Goal: Find specific page/section: Find specific page/section

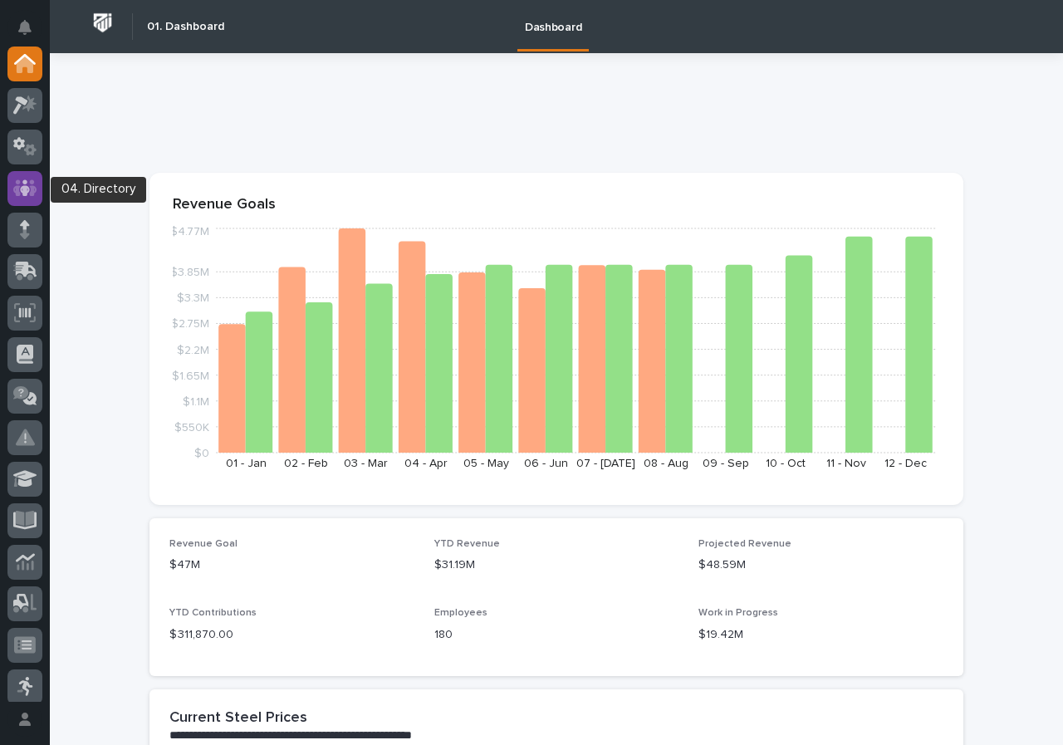
click at [29, 182] on icon at bounding box center [25, 188] width 24 height 19
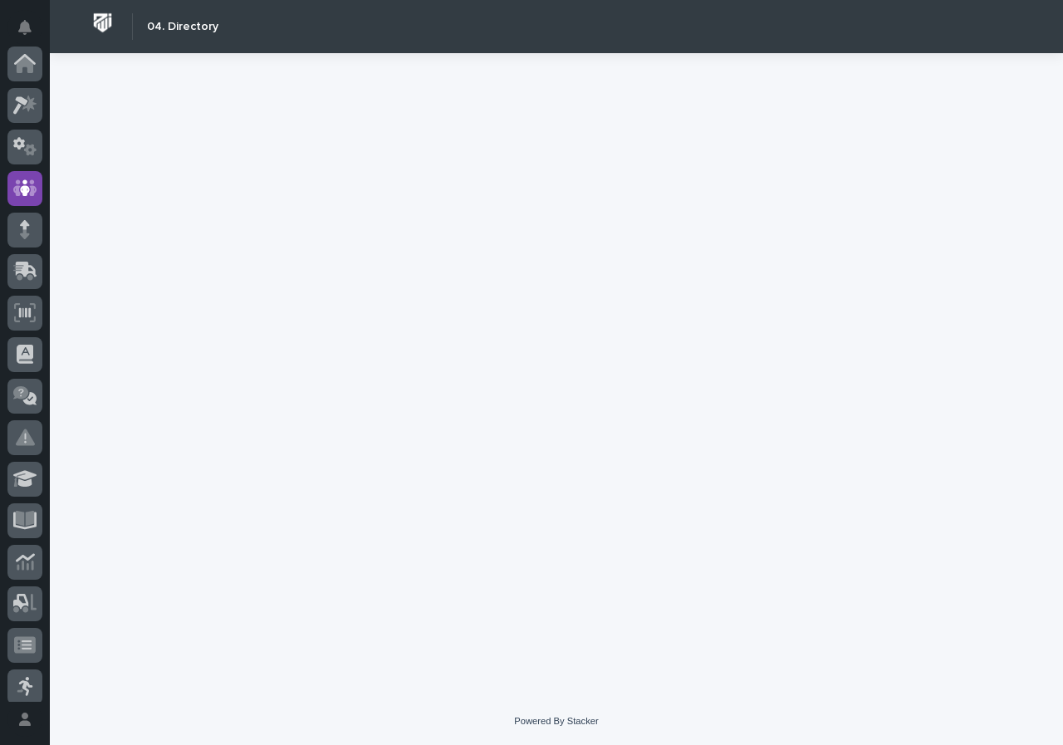
scroll to position [125, 0]
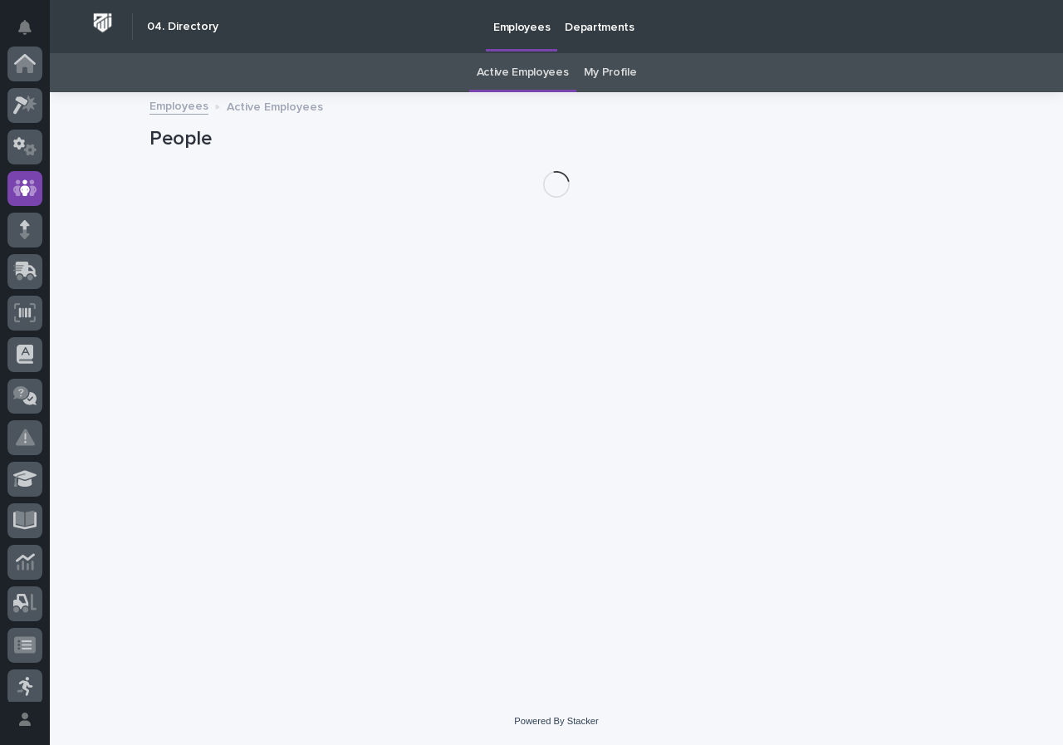
scroll to position [125, 0]
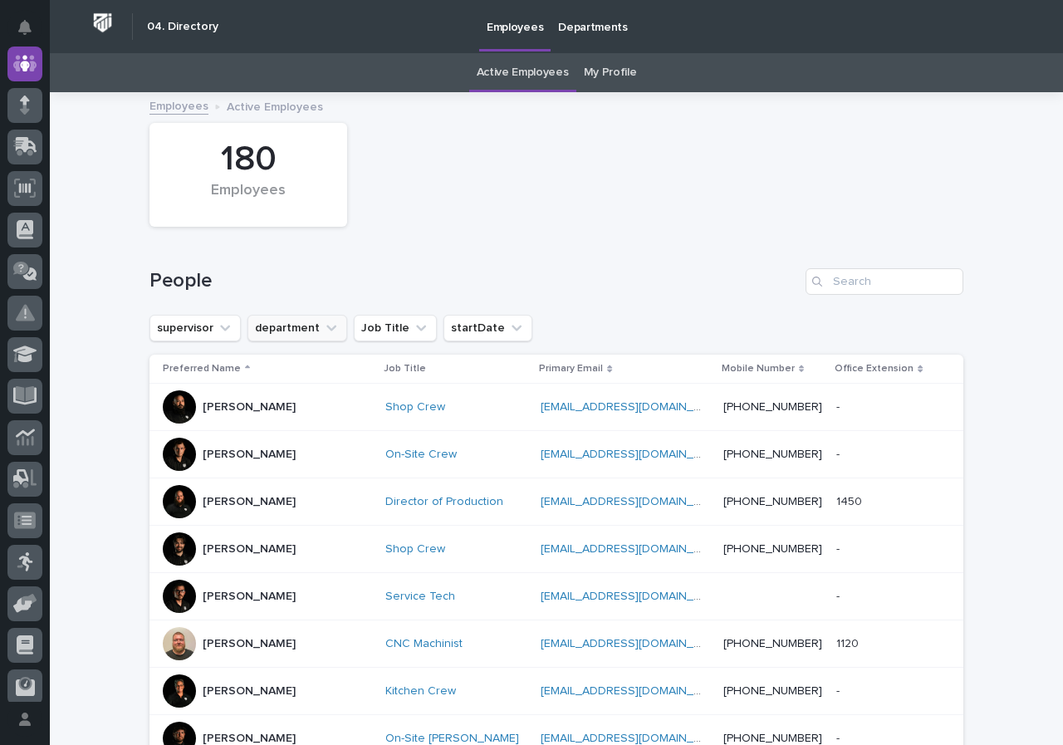
click at [297, 326] on button "department" at bounding box center [298, 328] width 100 height 27
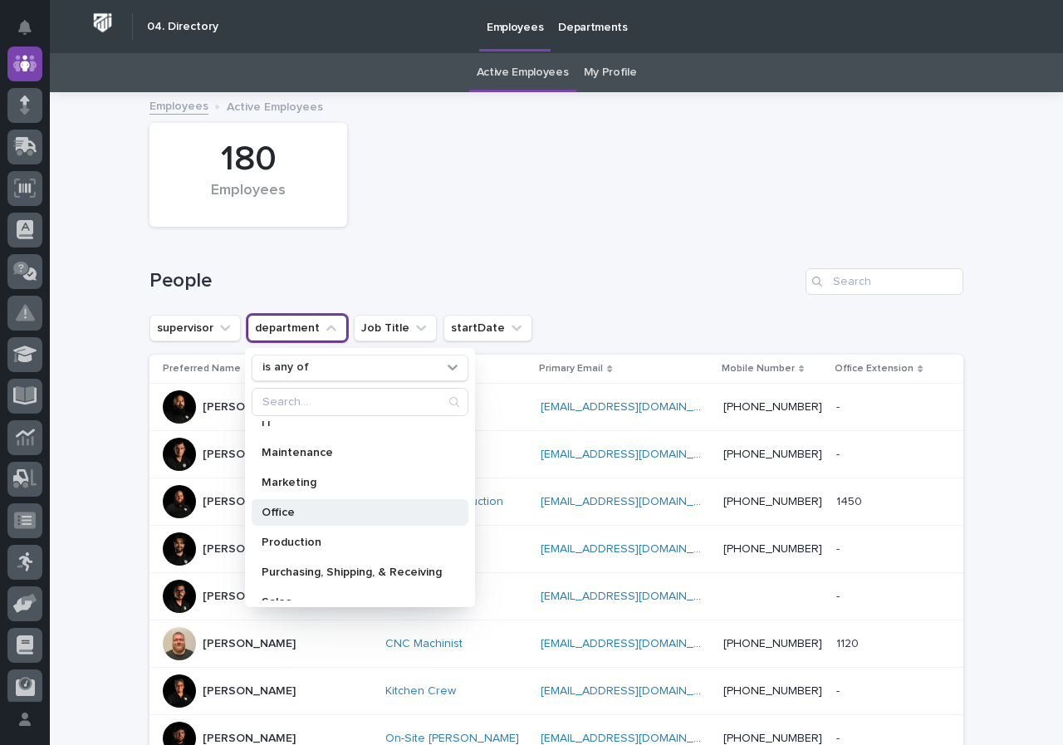
scroll to position [236, 0]
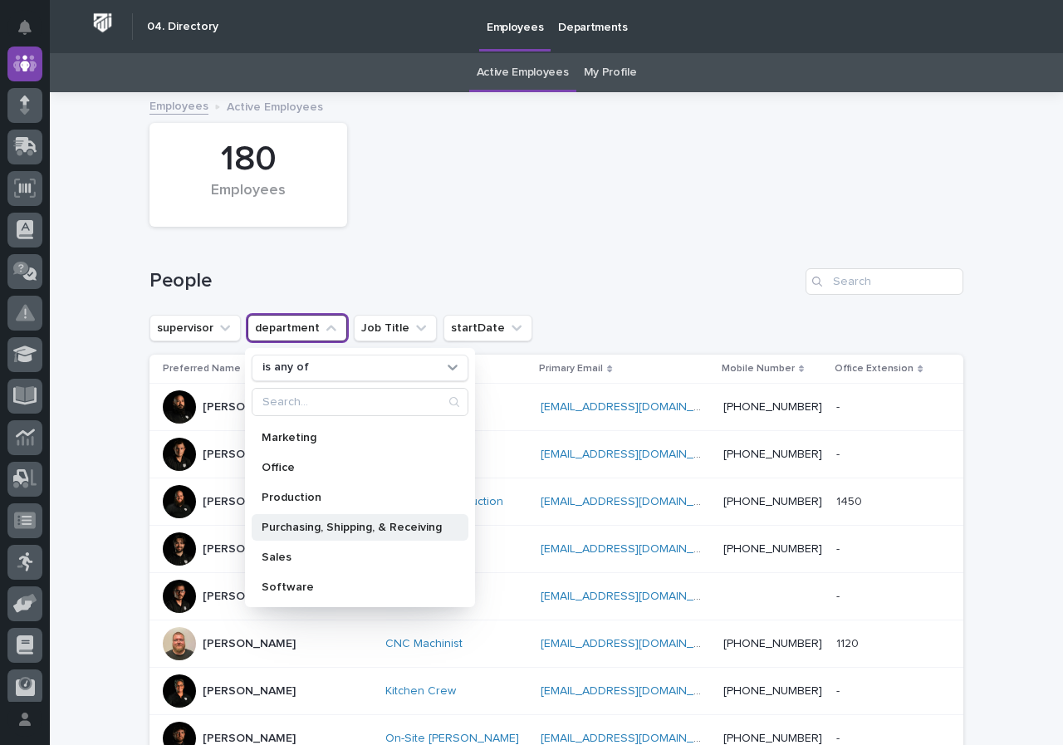
click at [392, 529] on p "Purchasing, Shipping, & Receiving" at bounding box center [352, 528] width 180 height 12
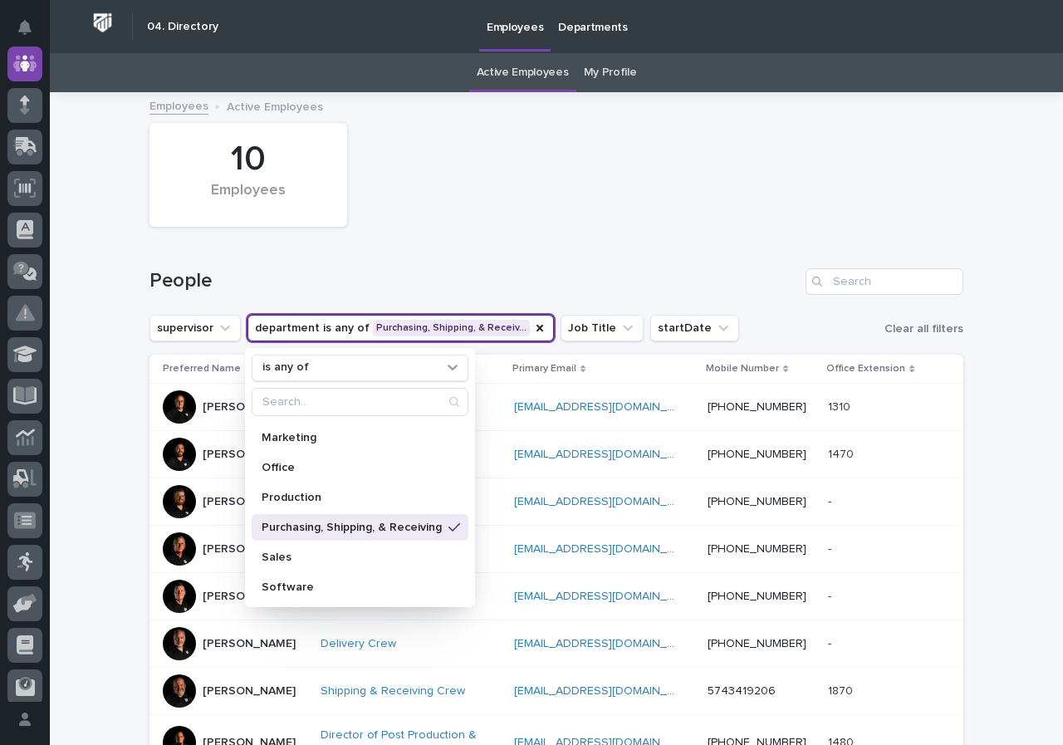
click at [607, 201] on div "10 Employees" at bounding box center [556, 175] width 831 height 120
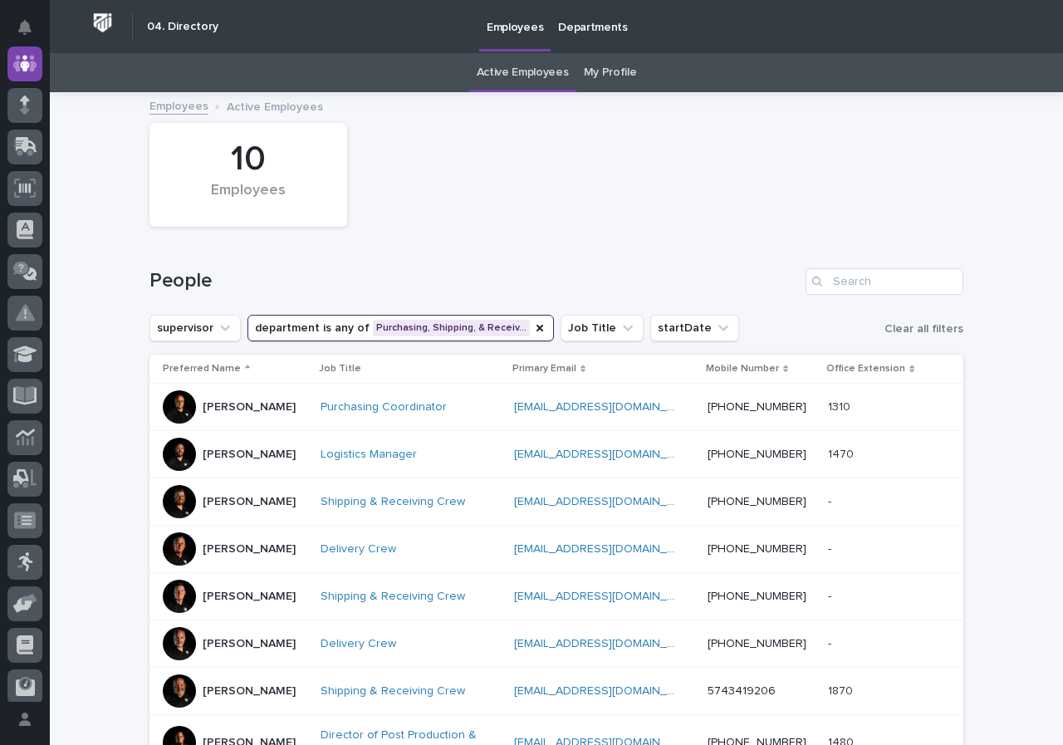
click at [176, 498] on div at bounding box center [179, 501] width 33 height 33
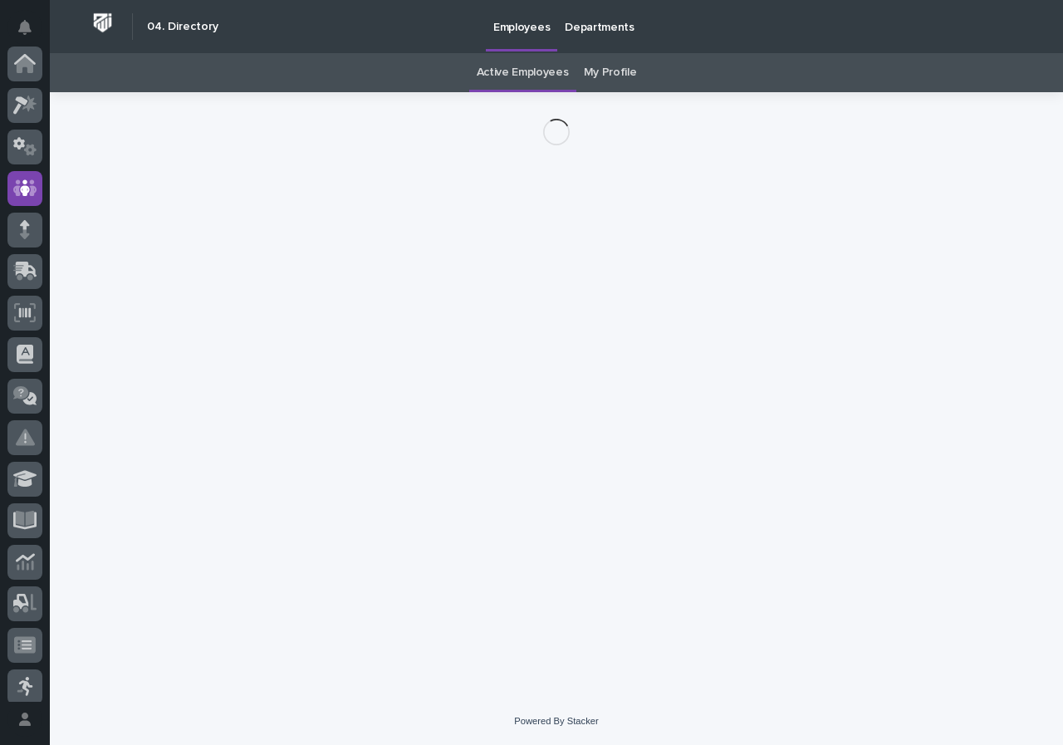
scroll to position [125, 0]
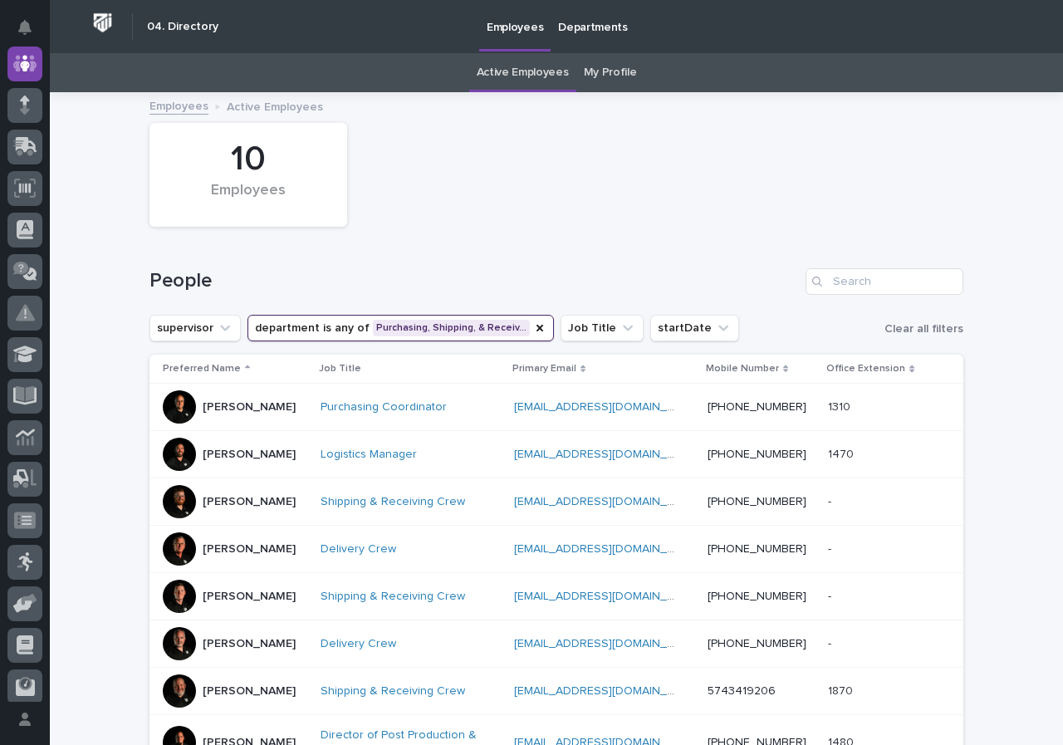
drag, startPoint x: 483, startPoint y: 328, endPoint x: 478, endPoint y: 360, distance: 32.9
click at [480, 339] on button "department is any of Purchasing, Shipping, & Receiv…" at bounding box center [401, 328] width 306 height 27
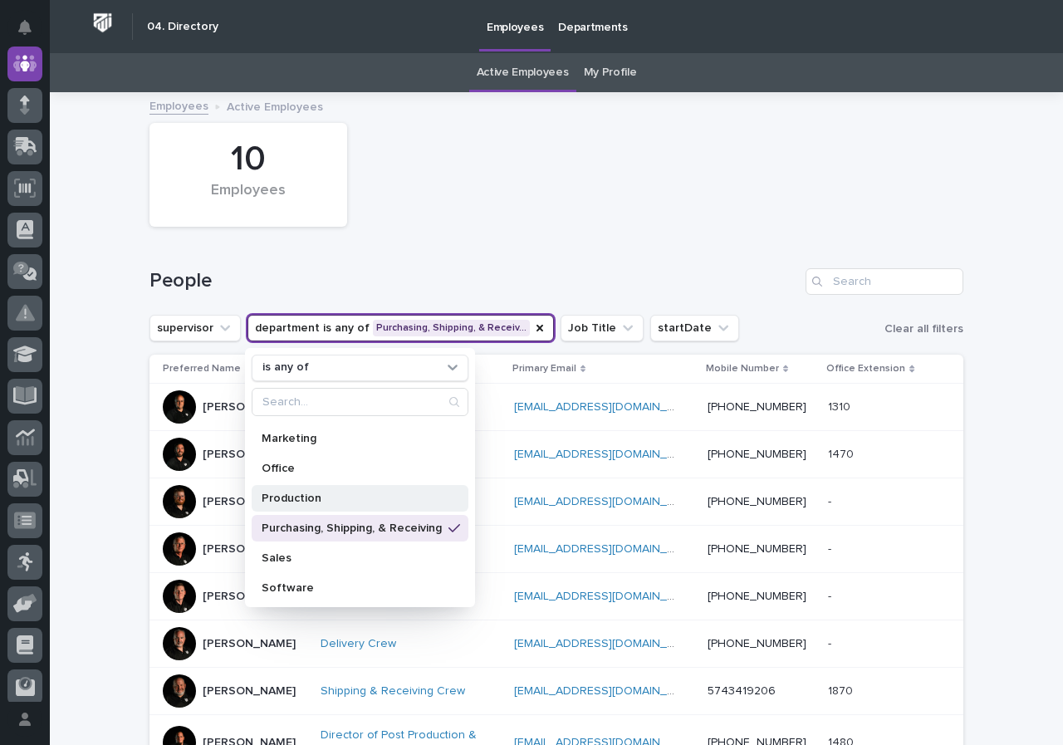
scroll to position [236, 0]
click at [357, 518] on div "Purchasing, Shipping, & Receiving" at bounding box center [360, 527] width 217 height 27
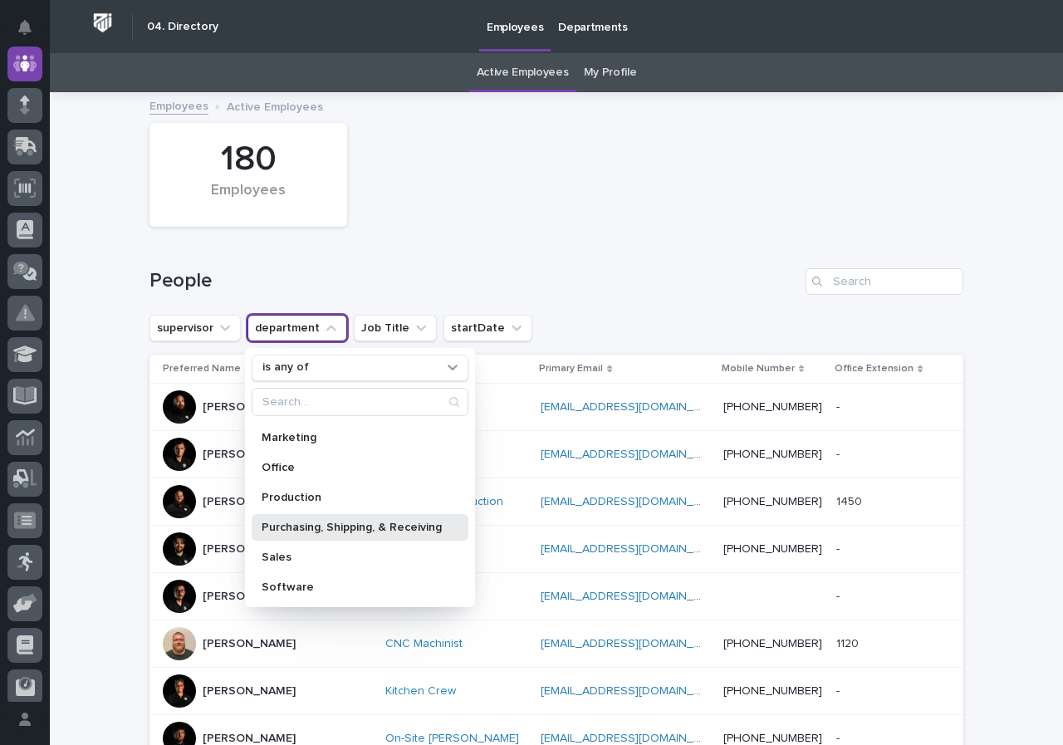
click at [400, 530] on p "Purchasing, Shipping, & Receiving" at bounding box center [352, 528] width 180 height 12
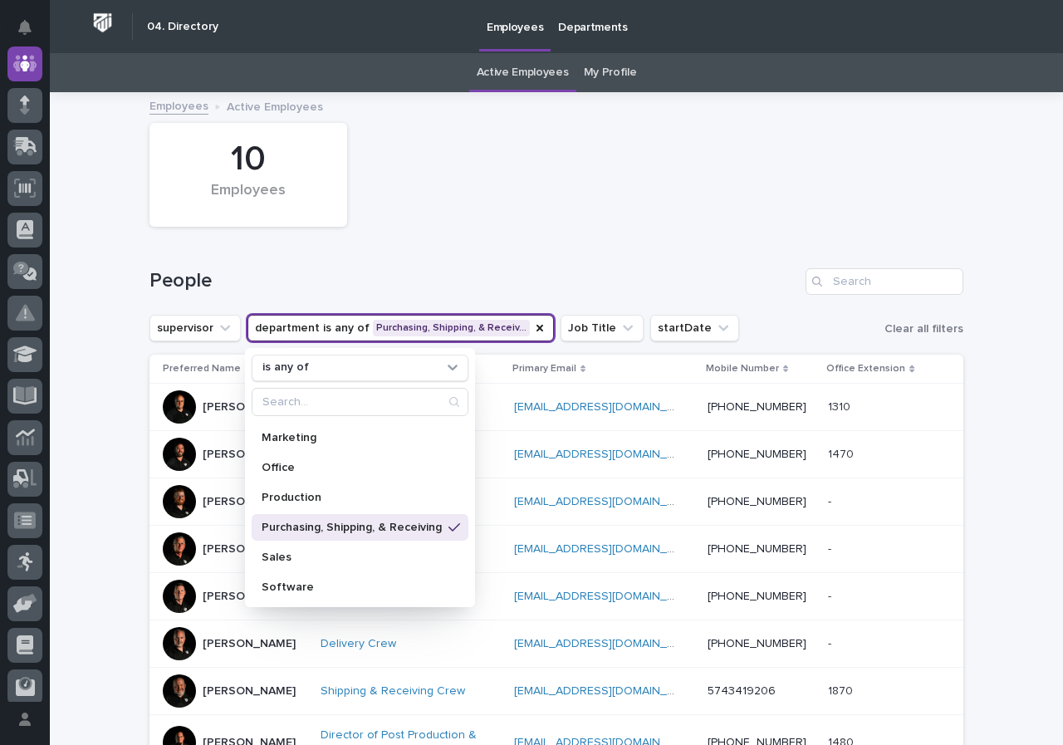
click at [91, 519] on div "Loading... Saving… Loading... Saving… 10 Employees People supervisor department…" at bounding box center [556, 550] width 1013 height 913
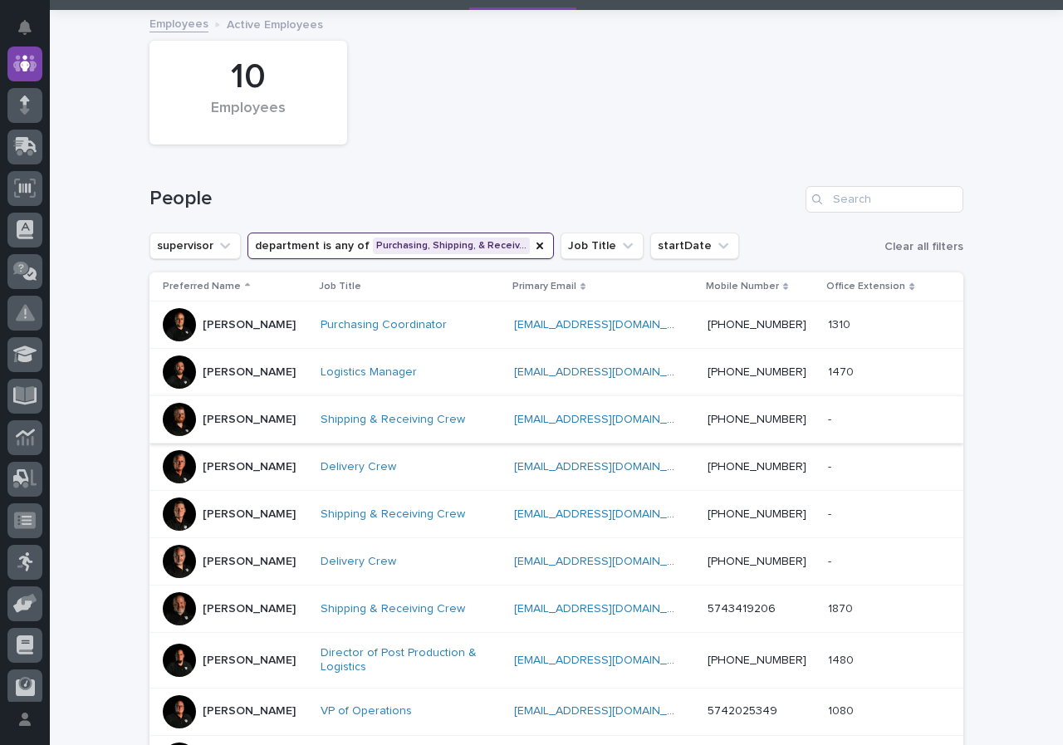
scroll to position [83, 0]
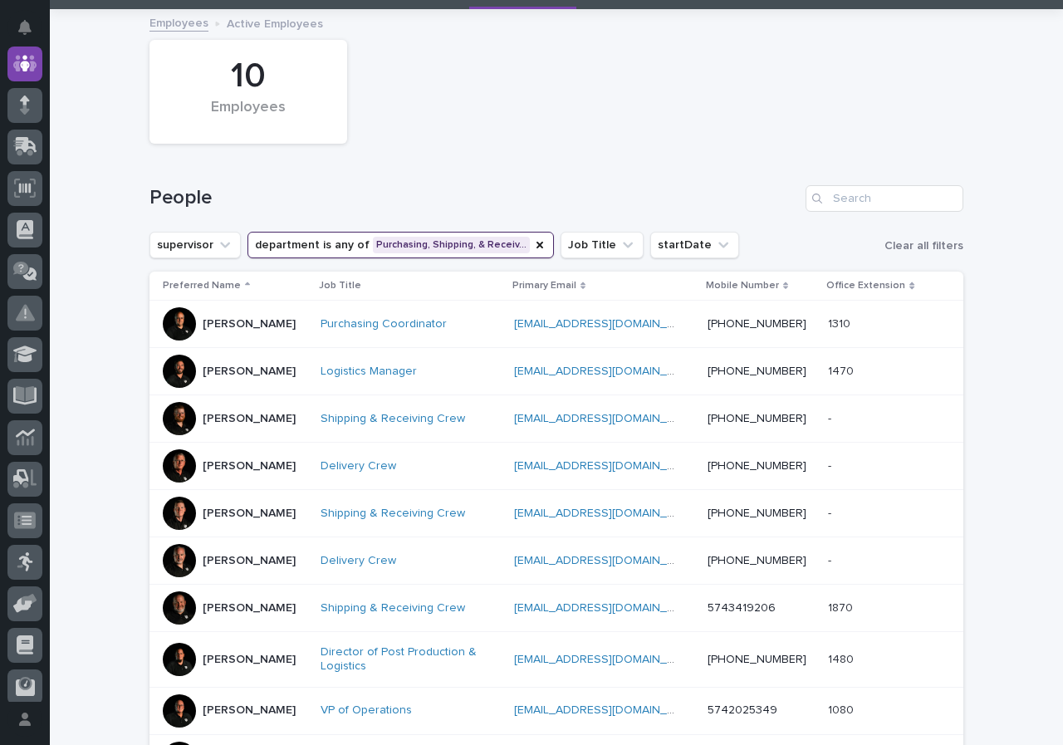
click at [175, 517] on div at bounding box center [179, 513] width 33 height 33
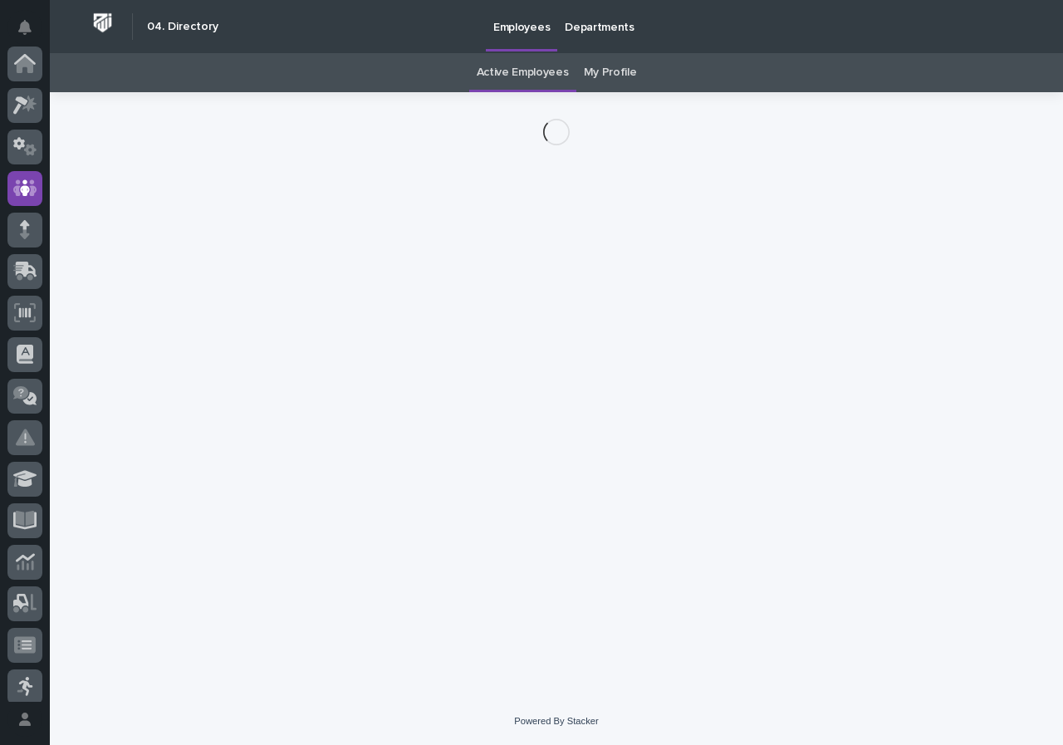
scroll to position [125, 0]
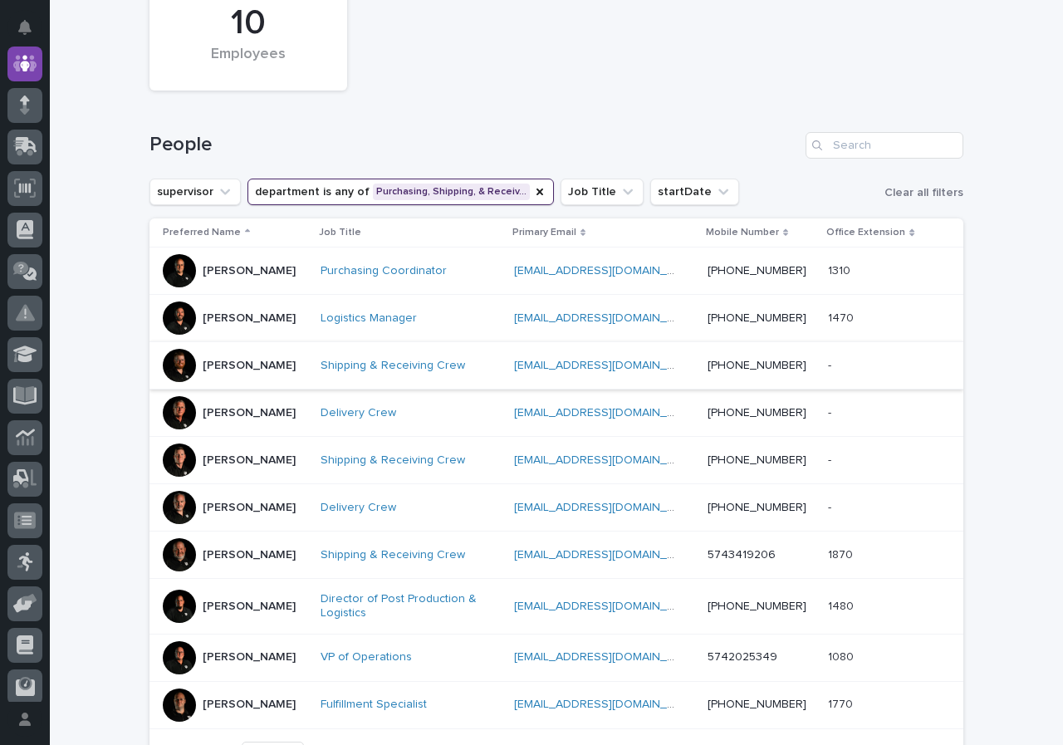
scroll to position [219, 0]
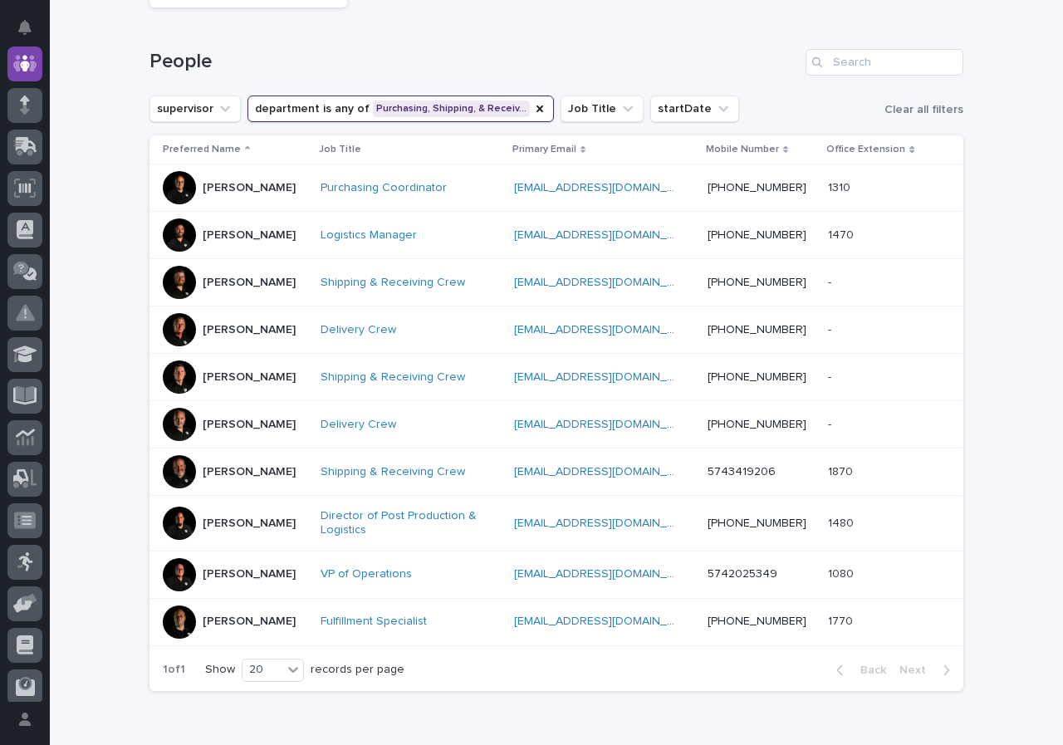
click at [134, 402] on div "Loading... Saving… Loading... Saving… 10 Employees People supervisor department…" at bounding box center [556, 331] width 1013 height 913
click at [171, 282] on div at bounding box center [179, 282] width 33 height 33
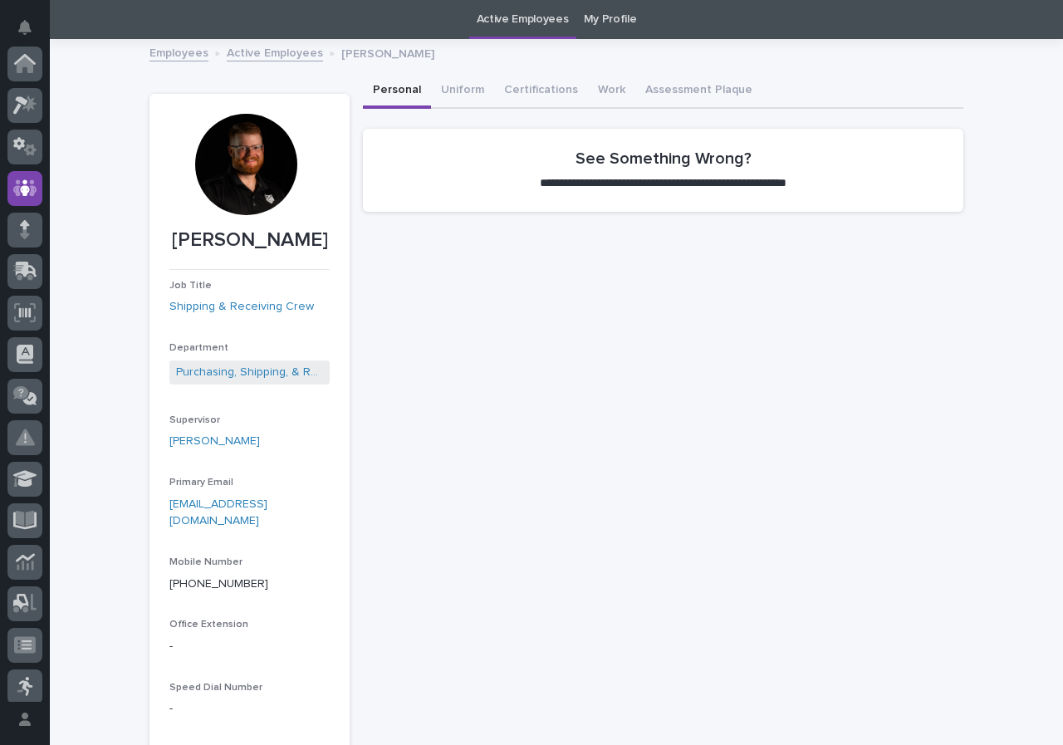
scroll to position [125, 0]
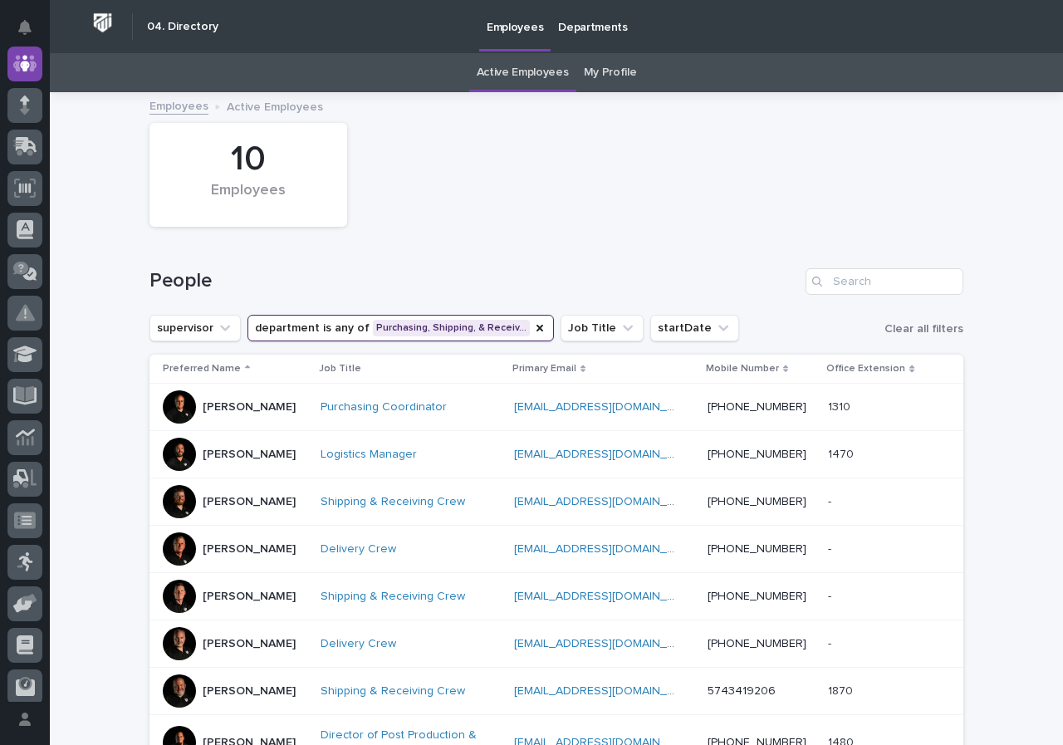
click at [506, 328] on button "department is any of Purchasing, Shipping, & Receiv…" at bounding box center [401, 328] width 306 height 27
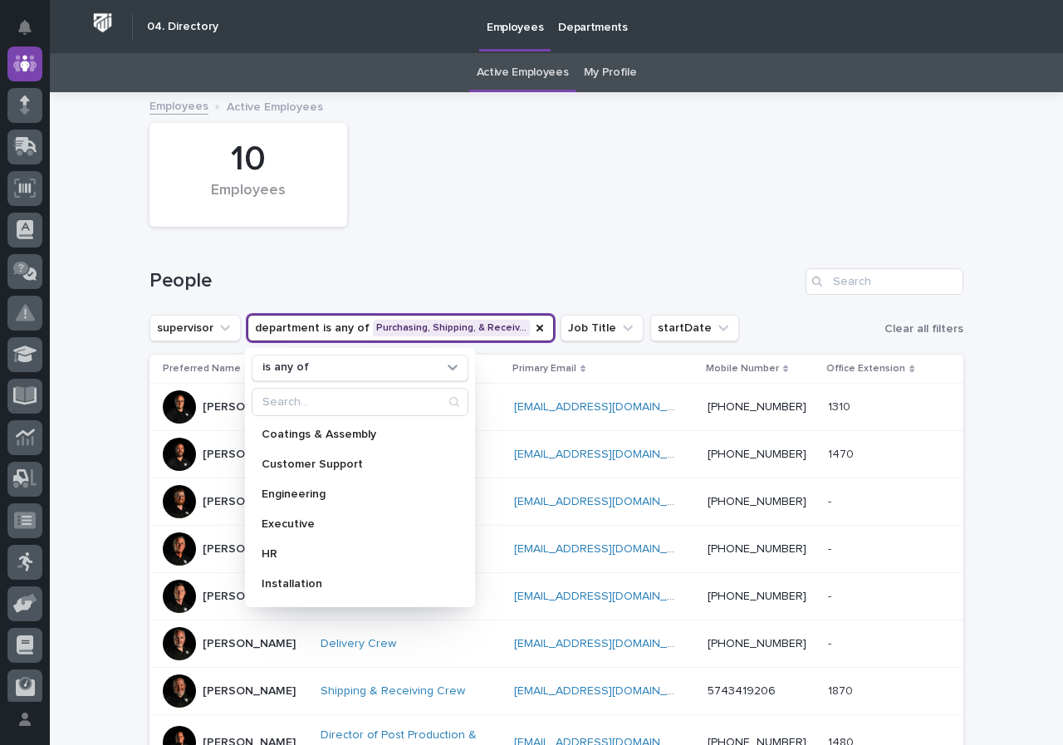
drag, startPoint x: 132, startPoint y: 151, endPoint x: 150, endPoint y: 154, distance: 18.4
click at [132, 151] on div "Loading... Saving… Loading... Saving… 10 Employees People supervisor department…" at bounding box center [556, 550] width 1013 height 913
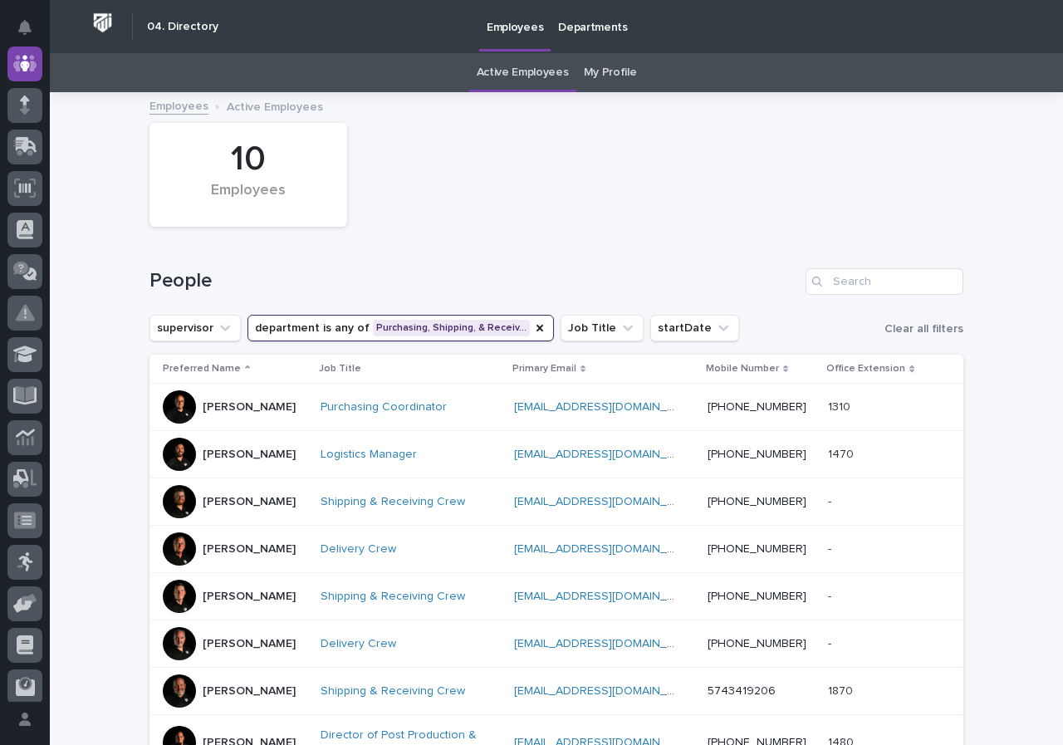
click at [168, 509] on div at bounding box center [179, 501] width 33 height 33
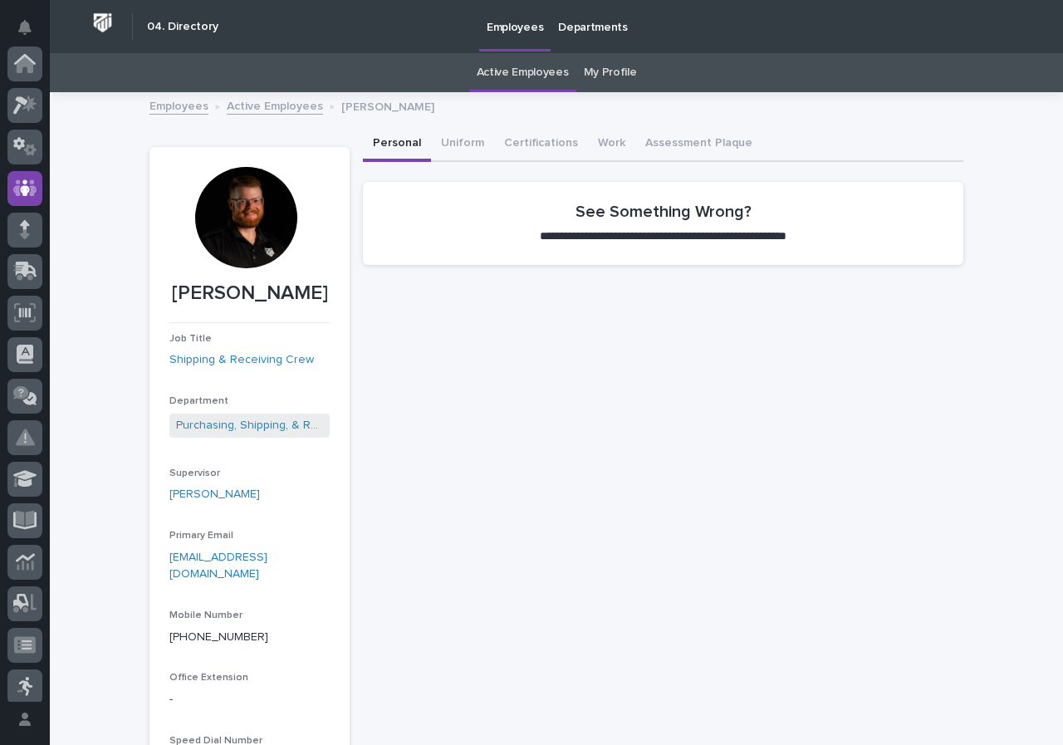
scroll to position [125, 0]
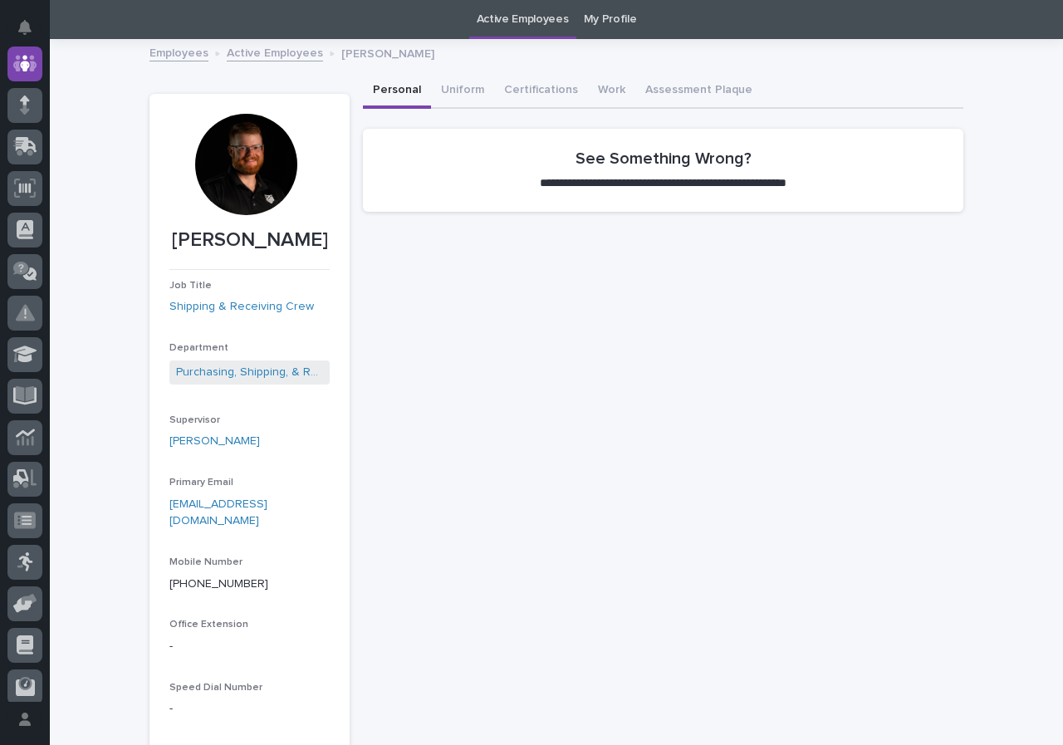
click at [237, 167] on div at bounding box center [245, 164] width 101 height 101
click at [246, 231] on p "Chase Holbrook" at bounding box center [249, 240] width 160 height 24
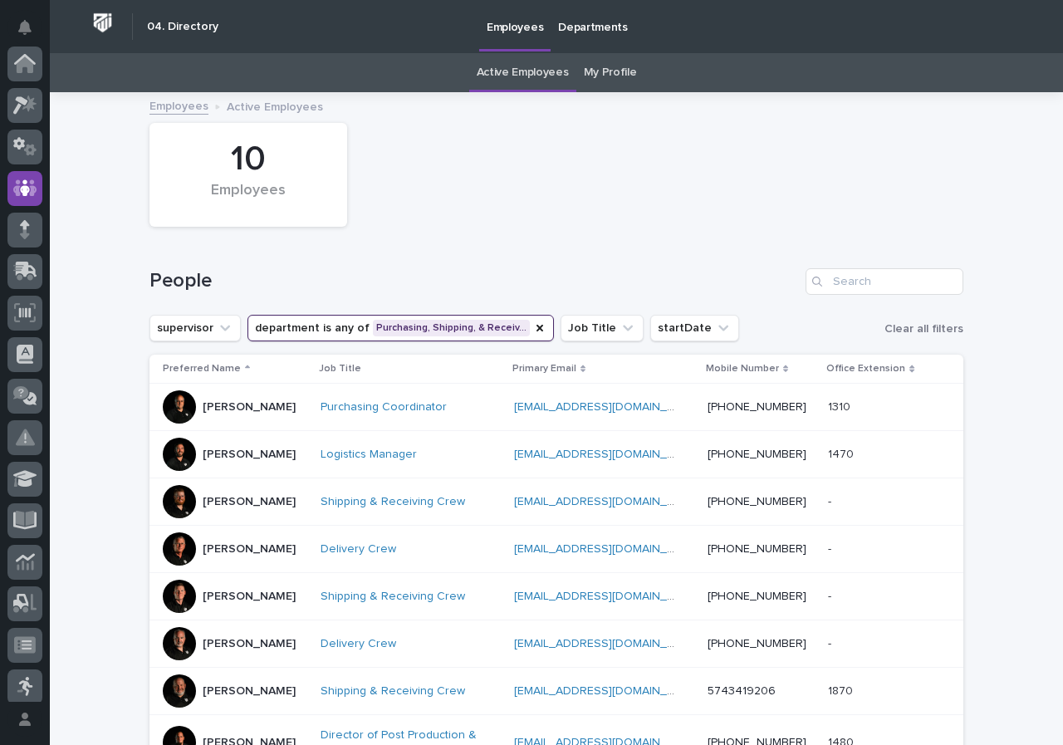
scroll to position [125, 0]
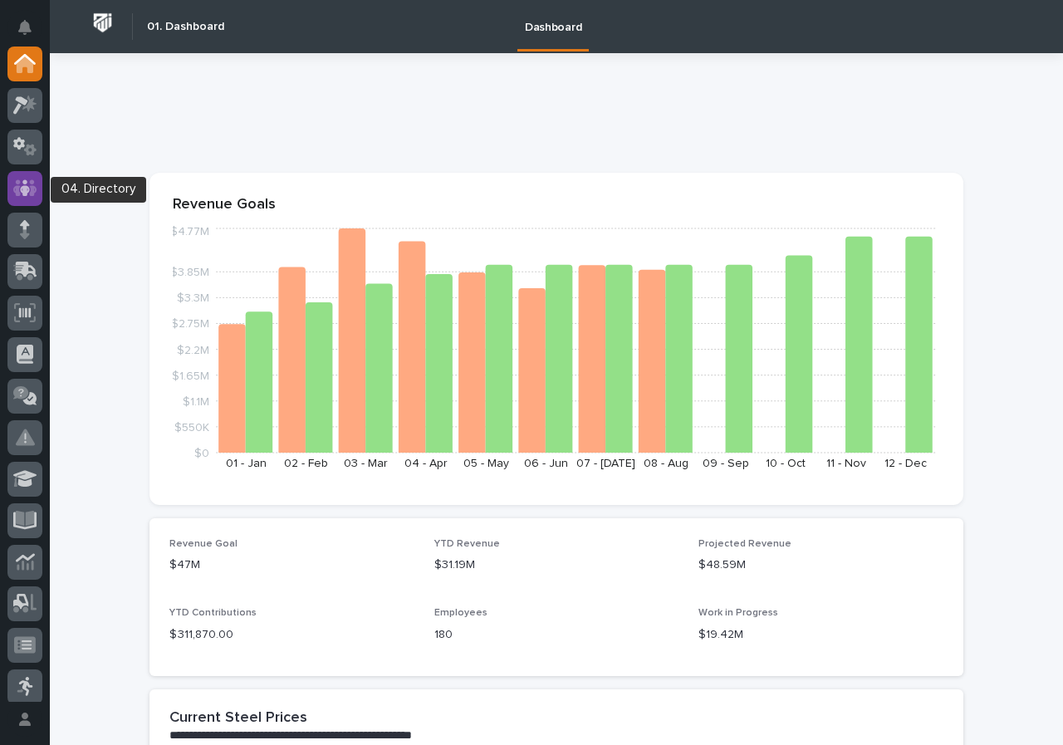
click at [32, 199] on div at bounding box center [24, 188] width 35 height 35
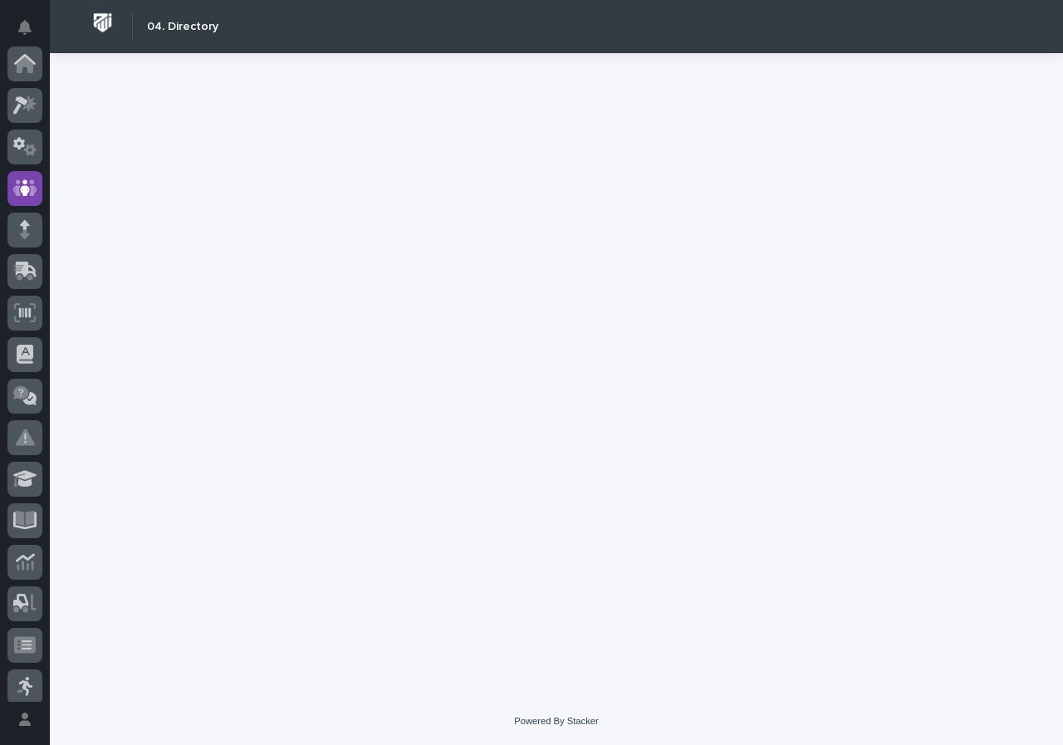
scroll to position [125, 0]
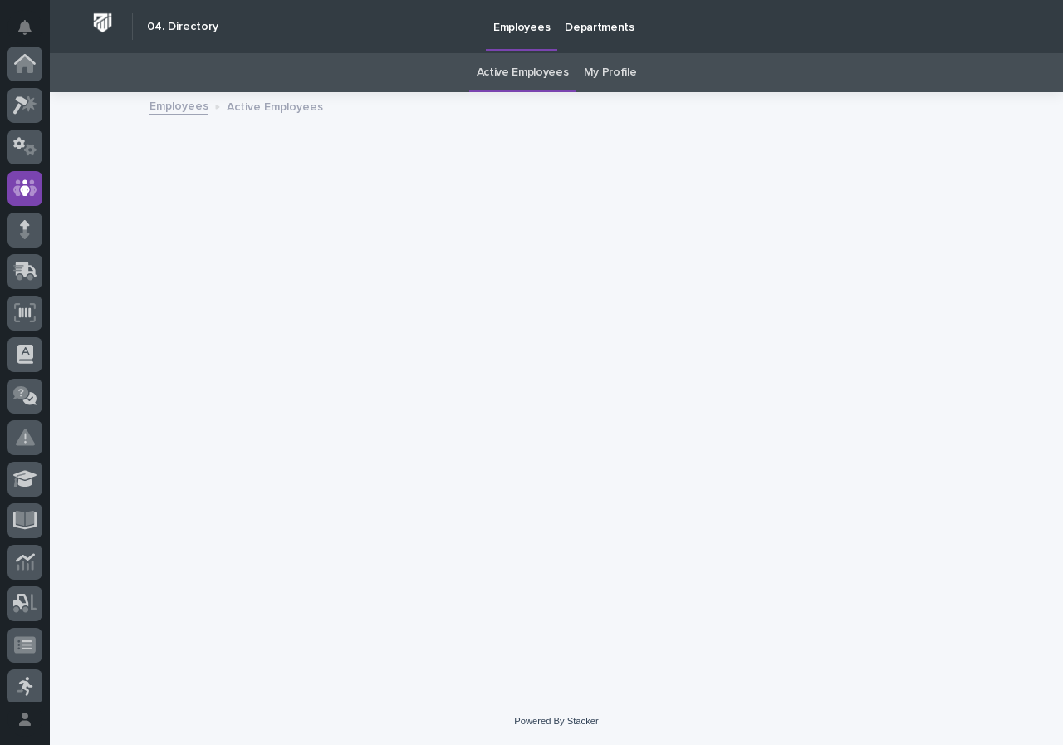
scroll to position [125, 0]
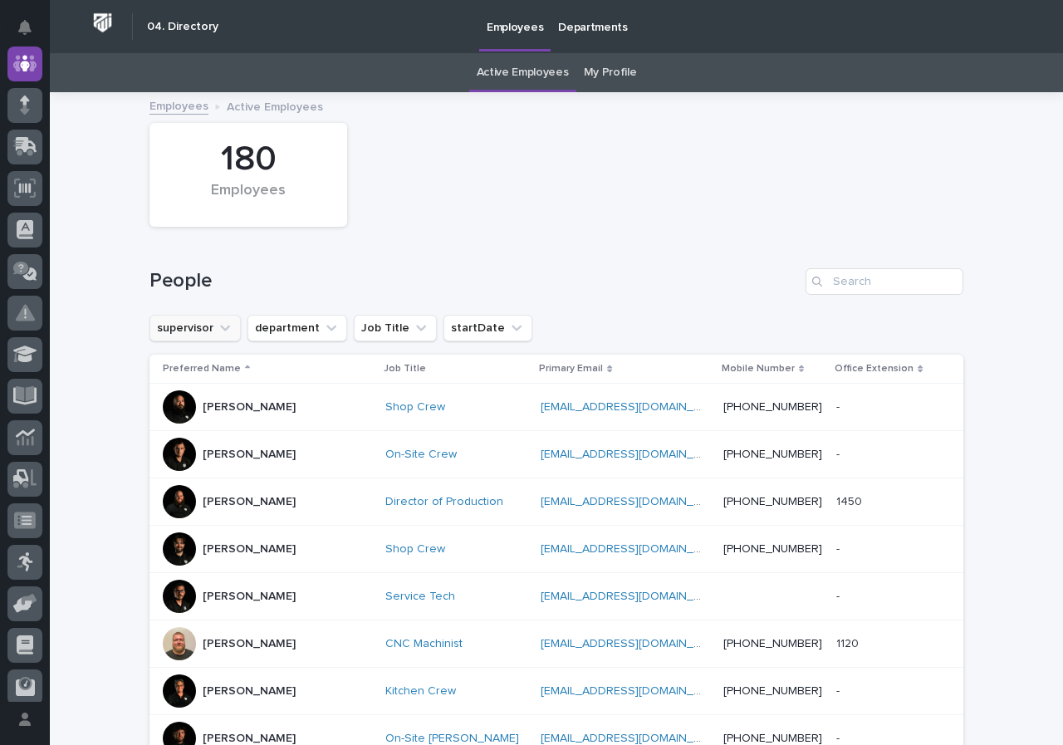
click at [217, 326] on icon "supervisor" at bounding box center [225, 328] width 17 height 17
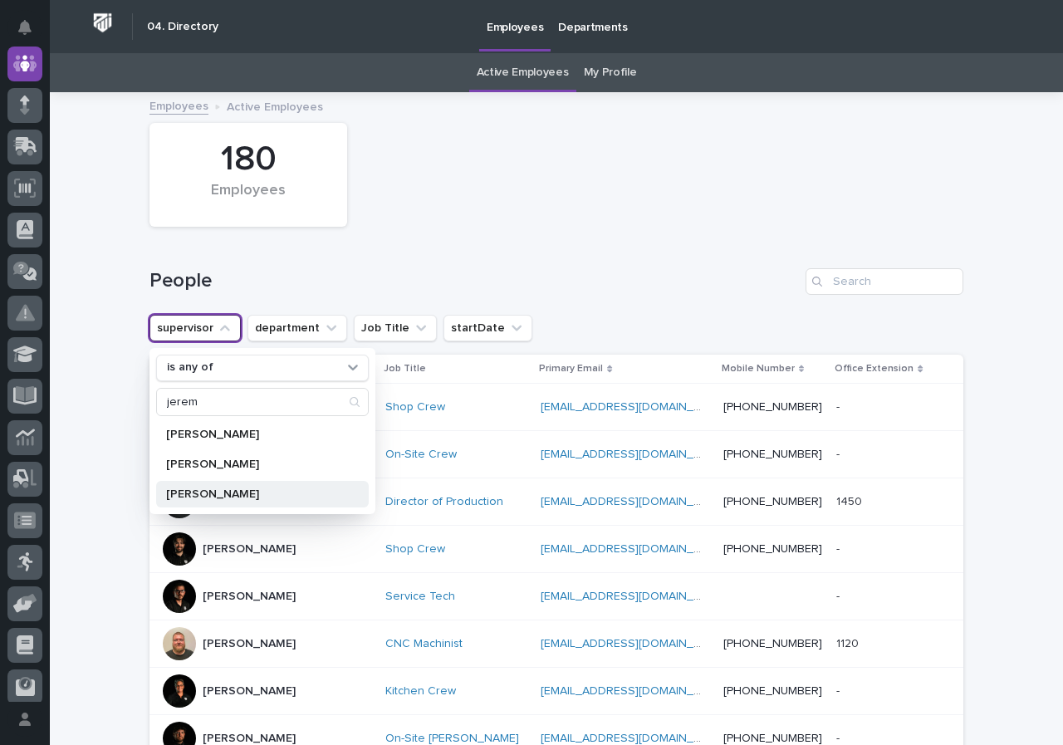
type input "jerem"
click at [200, 497] on p "[PERSON_NAME]" at bounding box center [254, 494] width 176 height 12
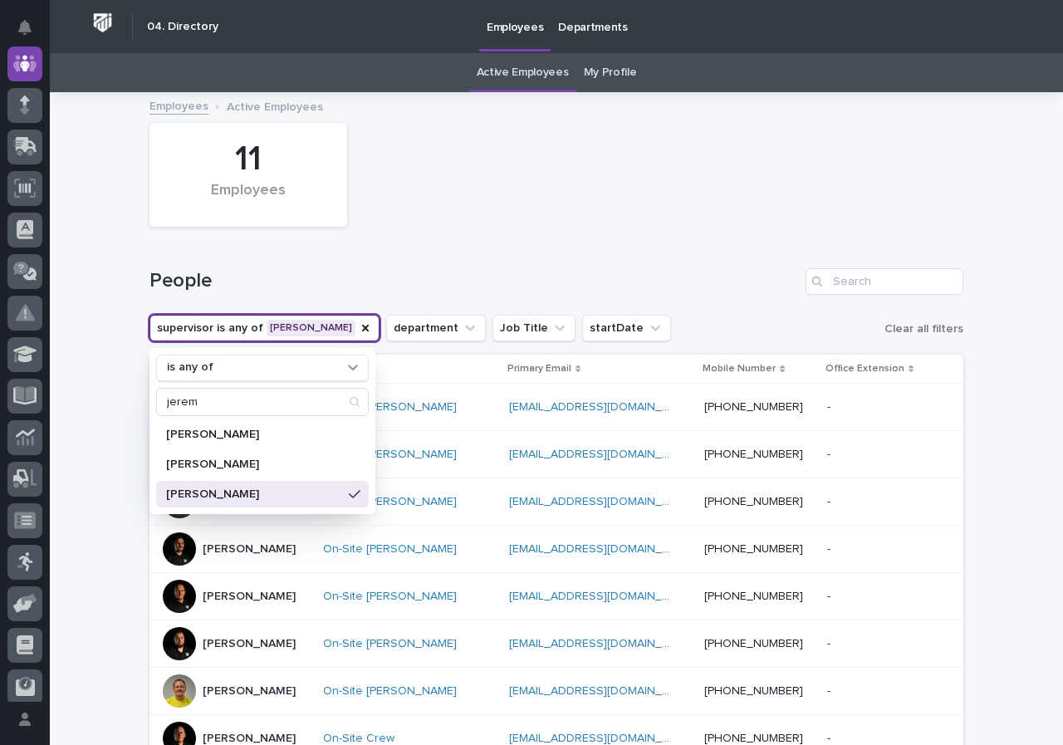
click at [91, 394] on div "Loading... Saving… Loading... Saving… 11 Employees People supervisor is any of …" at bounding box center [556, 570] width 1013 height 952
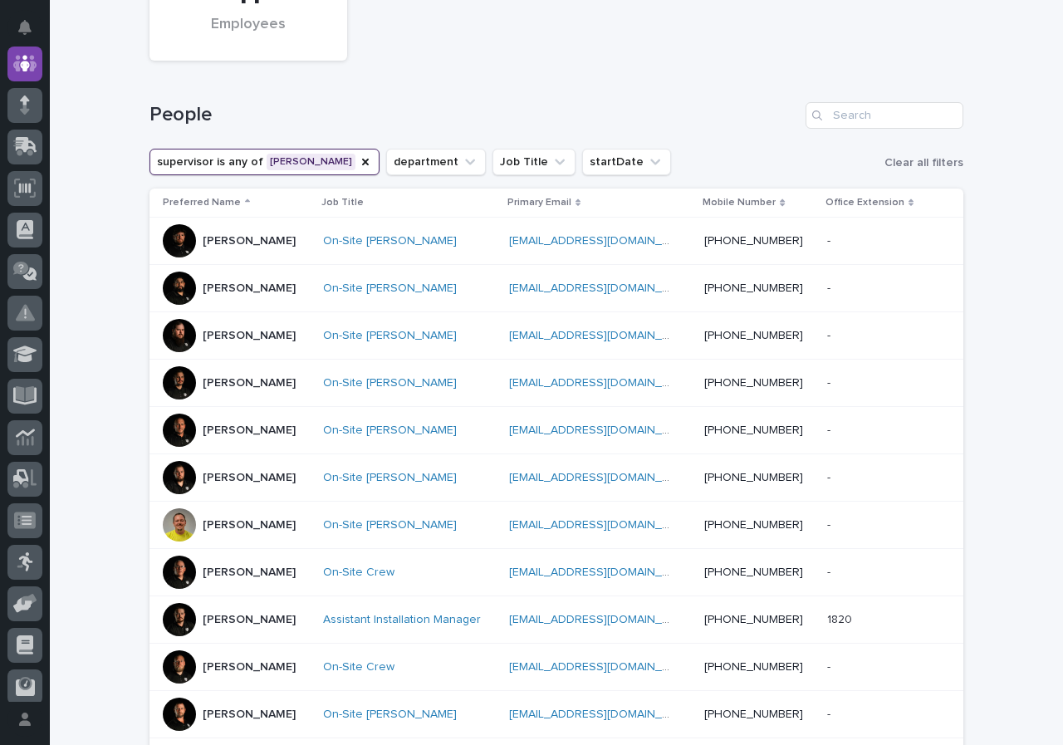
scroll to position [249, 0]
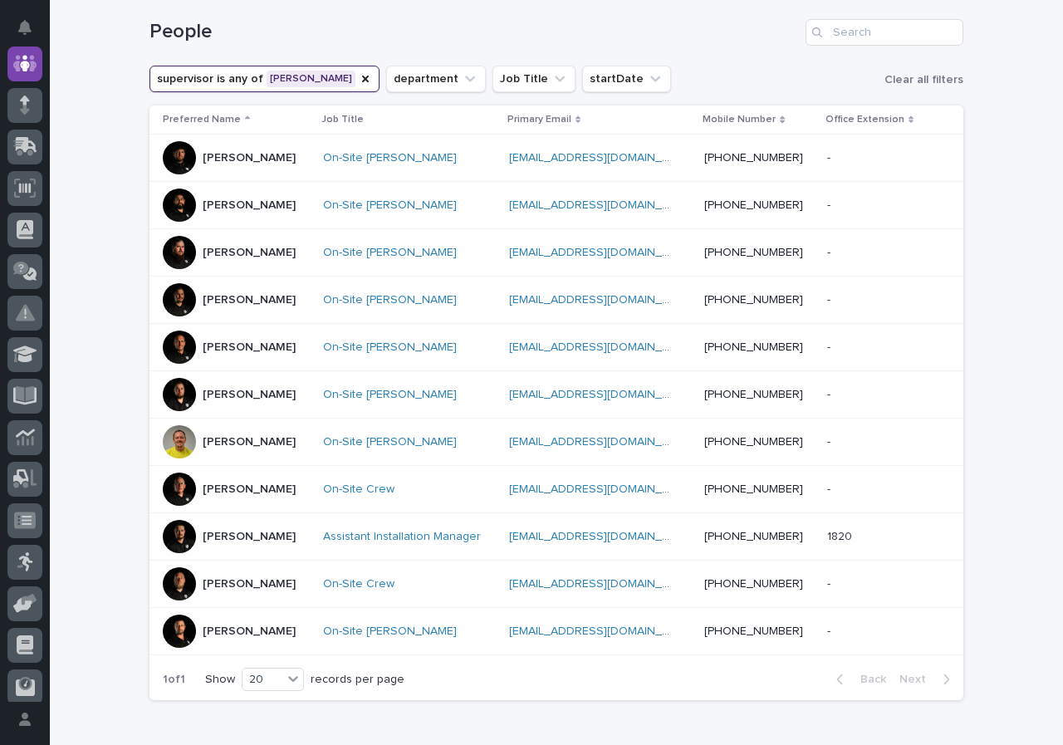
click at [182, 546] on div at bounding box center [179, 536] width 33 height 33
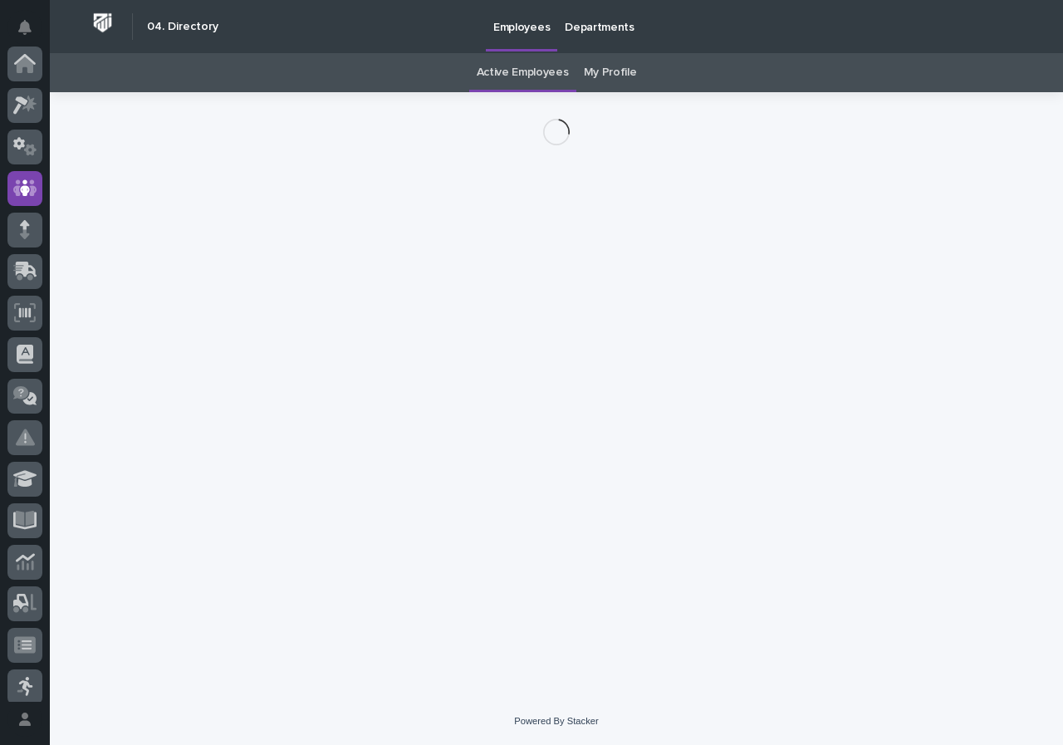
scroll to position [125, 0]
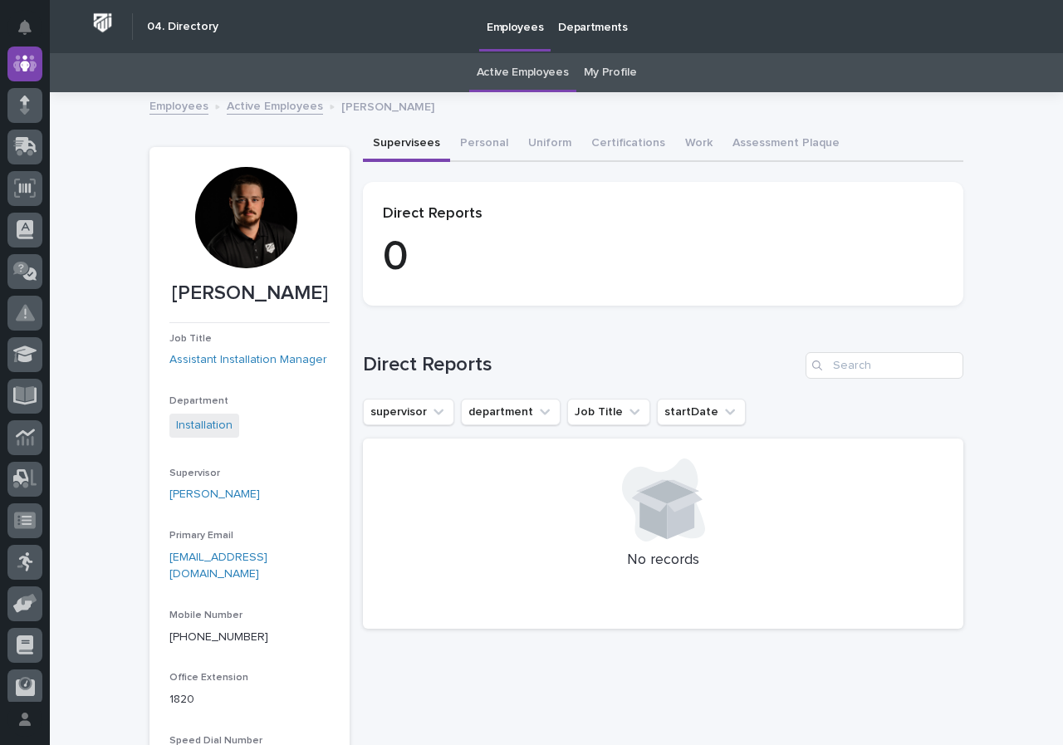
click at [78, 280] on div "Loading... Saving… Loading... Saving… [PERSON_NAME] [PERSON_NAME] Job Title Ass…" at bounding box center [556, 513] width 1013 height 838
drag, startPoint x: 108, startPoint y: 175, endPoint x: 227, endPoint y: 211, distance: 124.0
click at [109, 175] on div "Loading... Saving… Loading... Saving… [PERSON_NAME] [PERSON_NAME] Job Title Ass…" at bounding box center [556, 513] width 1013 height 838
click at [221, 226] on div at bounding box center [245, 217] width 101 height 101
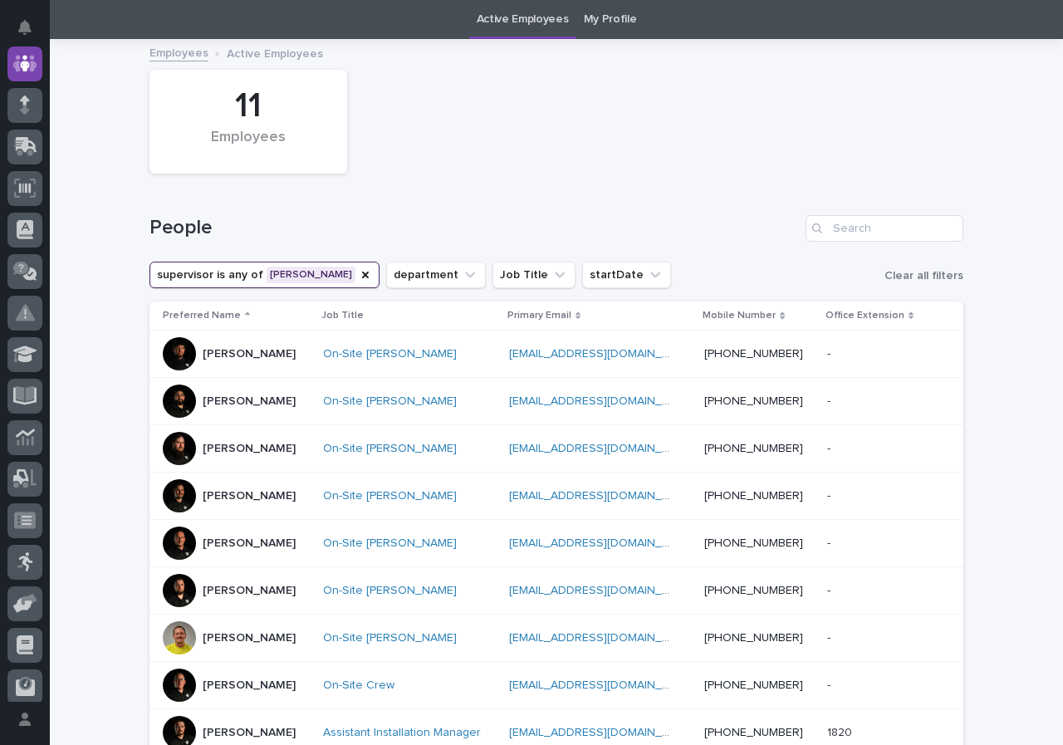
scroll to position [302, 0]
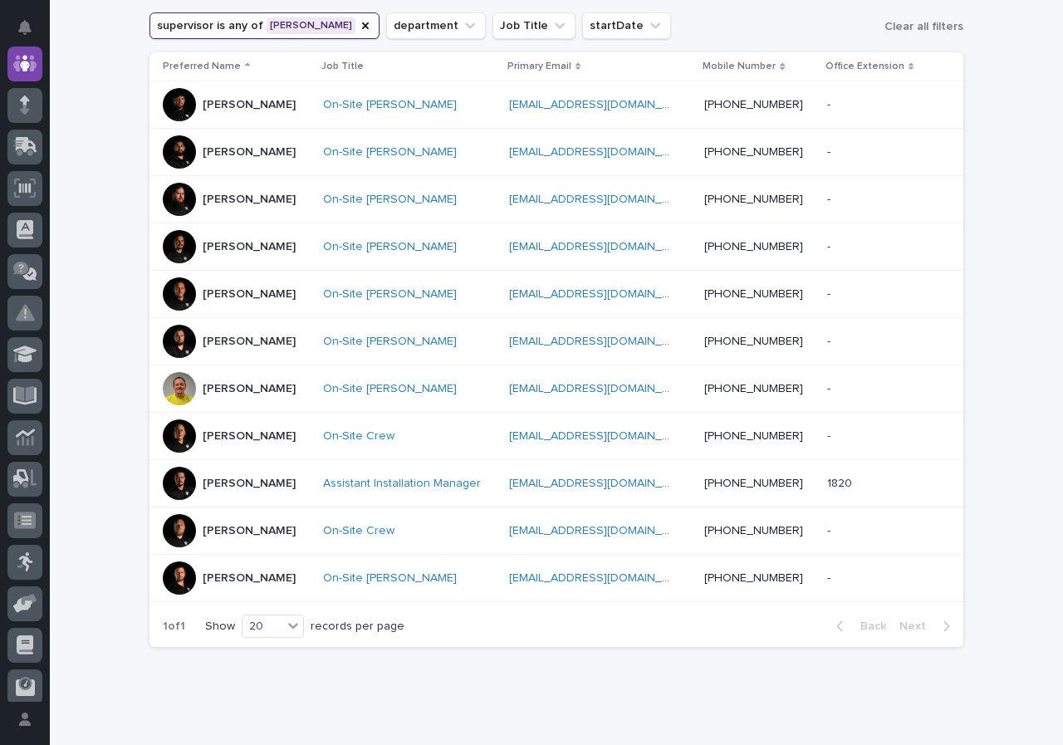
drag, startPoint x: 1022, startPoint y: 533, endPoint x: 1051, endPoint y: 543, distance: 29.9
click at [1022, 533] on div "Loading... Saving… Loading... Saving… 11 Employees People supervisor is any of …" at bounding box center [556, 268] width 1013 height 952
